Goal: Find specific page/section: Find specific page/section

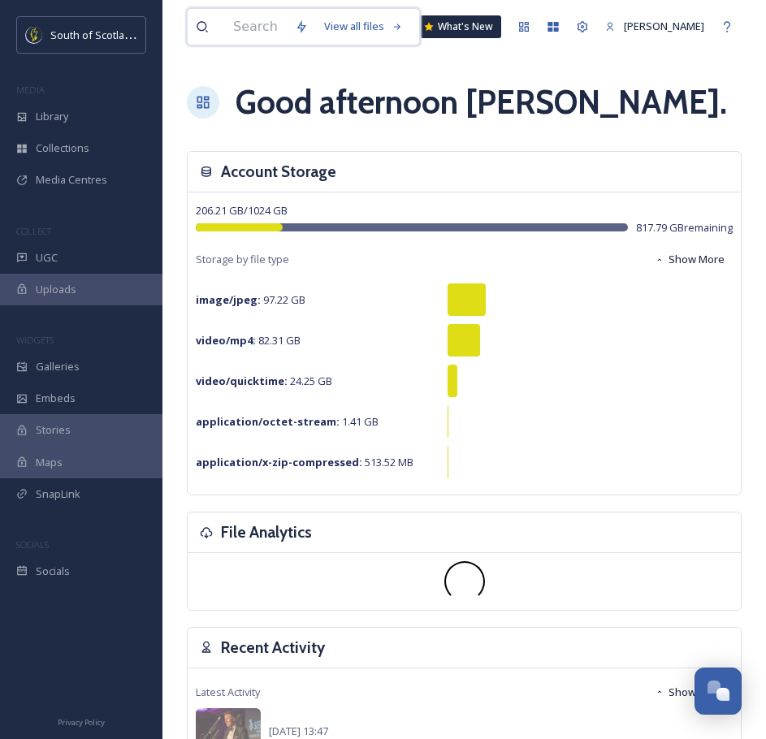
click at [246, 29] on input at bounding box center [256, 27] width 62 height 36
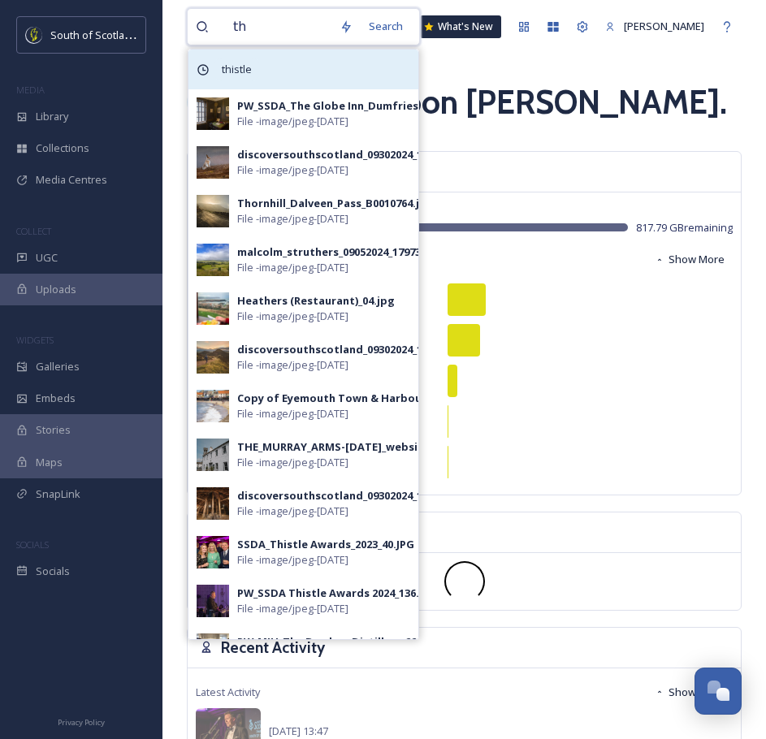
type input "th"
click at [226, 79] on span "thistle" at bounding box center [237, 70] width 46 height 24
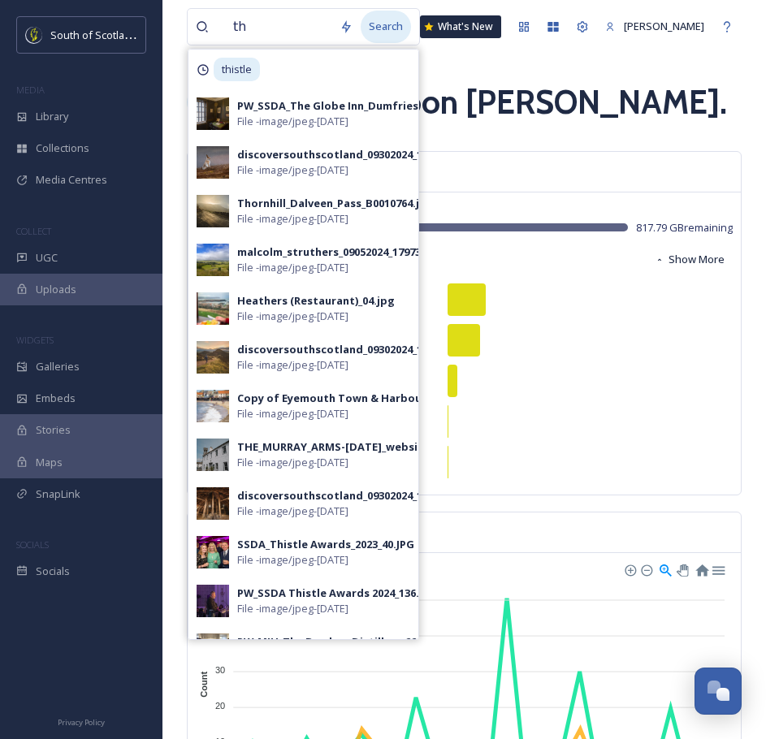
click at [386, 19] on div "Search" at bounding box center [386, 27] width 50 height 32
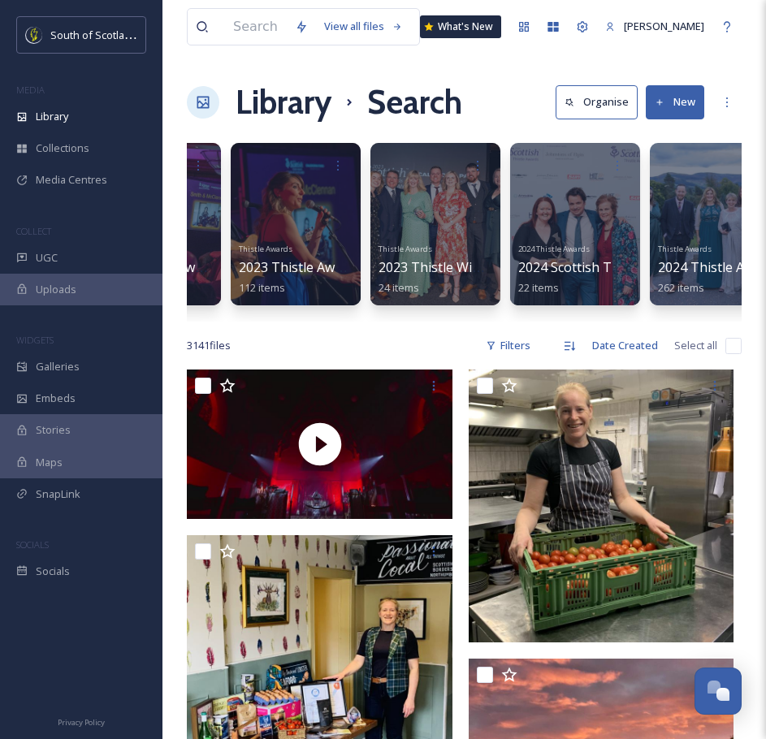
scroll to position [0, 530]
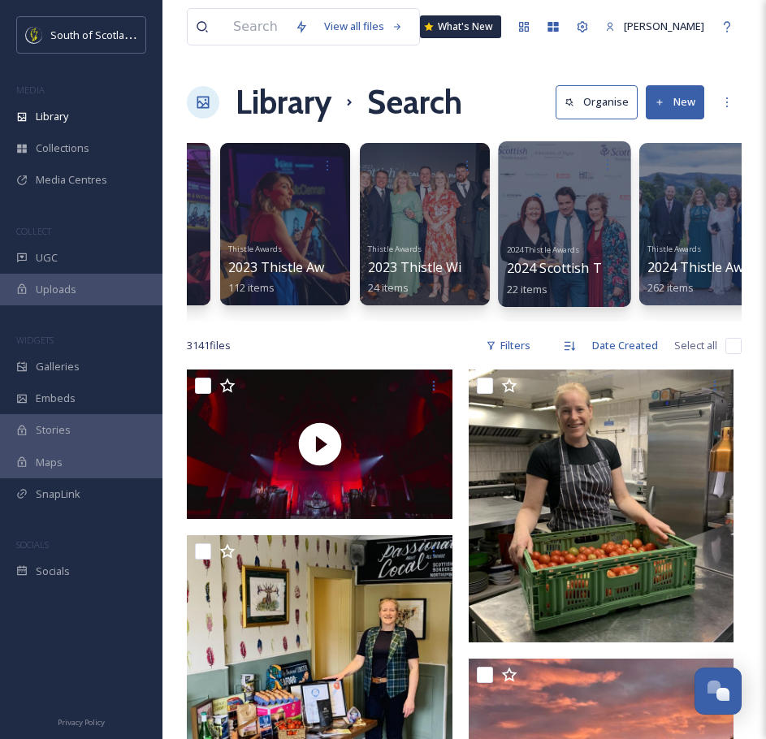
click at [585, 215] on div at bounding box center [564, 224] width 132 height 166
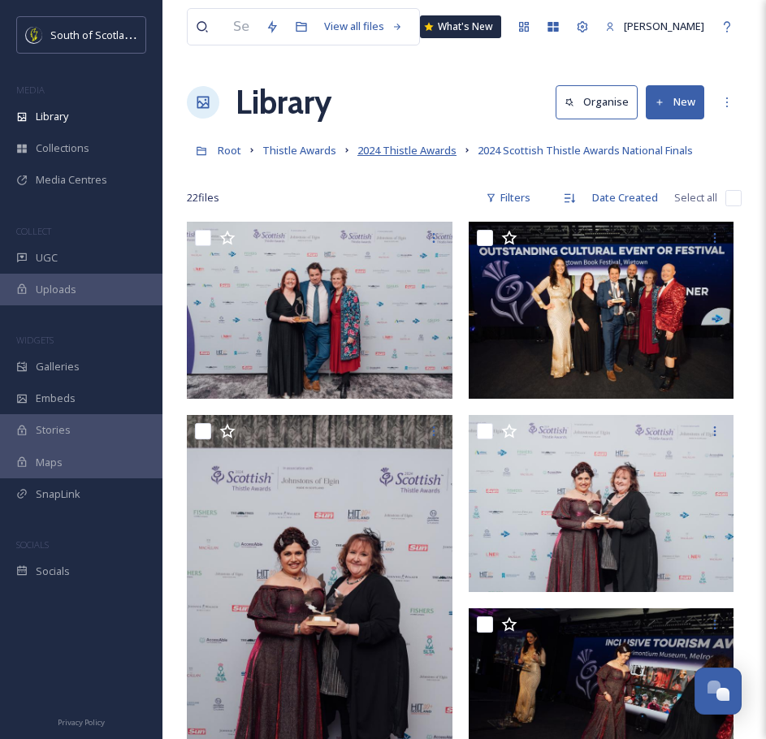
click at [418, 152] on span "2024 Thistle Awards" at bounding box center [406, 150] width 99 height 15
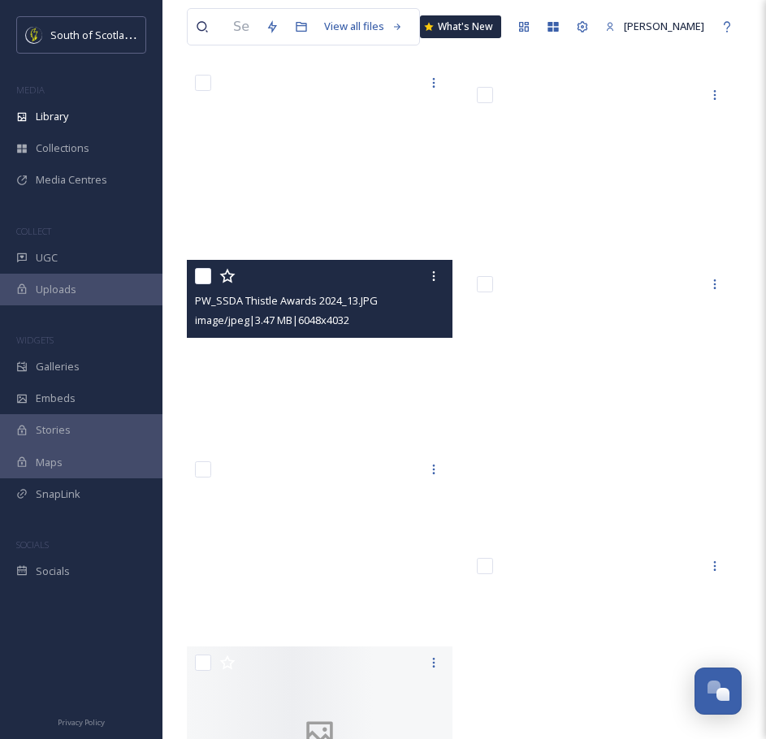
scroll to position [16082, 0]
